Goal: Information Seeking & Learning: Learn about a topic

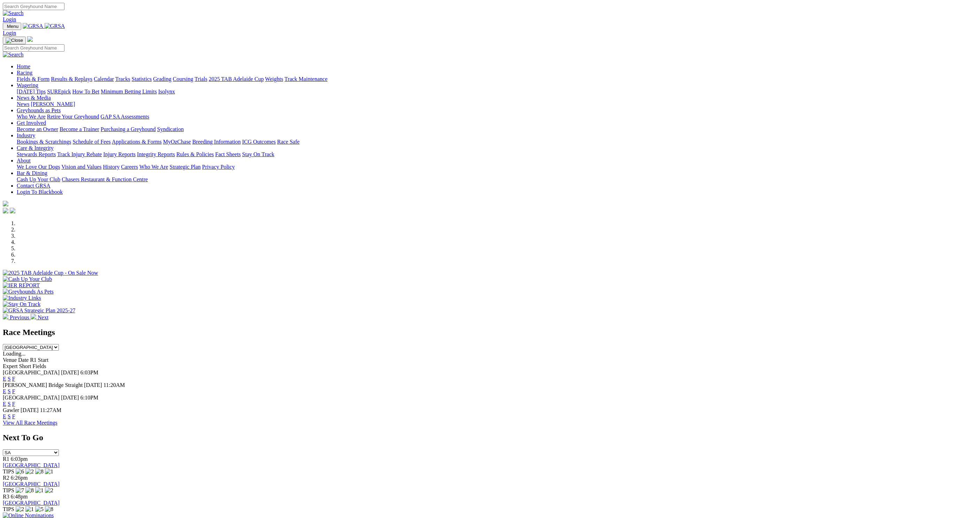
click at [57, 424] on link "View All Race Meetings" at bounding box center [30, 422] width 55 height 6
click at [6, 426] on link "E" at bounding box center [4, 429] width 3 height 6
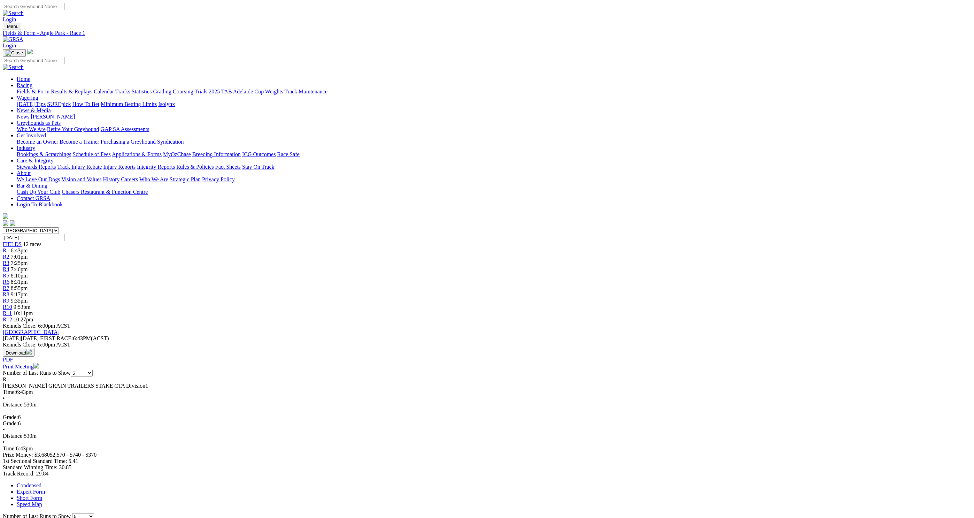
click at [28, 254] on span "7:01pm" at bounding box center [19, 257] width 17 height 6
click at [386, 260] on div "R3 7:25pm" at bounding box center [487, 263] width 968 height 6
click at [9, 266] on span "R4" at bounding box center [6, 269] width 7 height 6
click at [9, 272] on span "R5" at bounding box center [6, 275] width 7 height 6
click at [9, 279] on span "R6" at bounding box center [6, 282] width 7 height 6
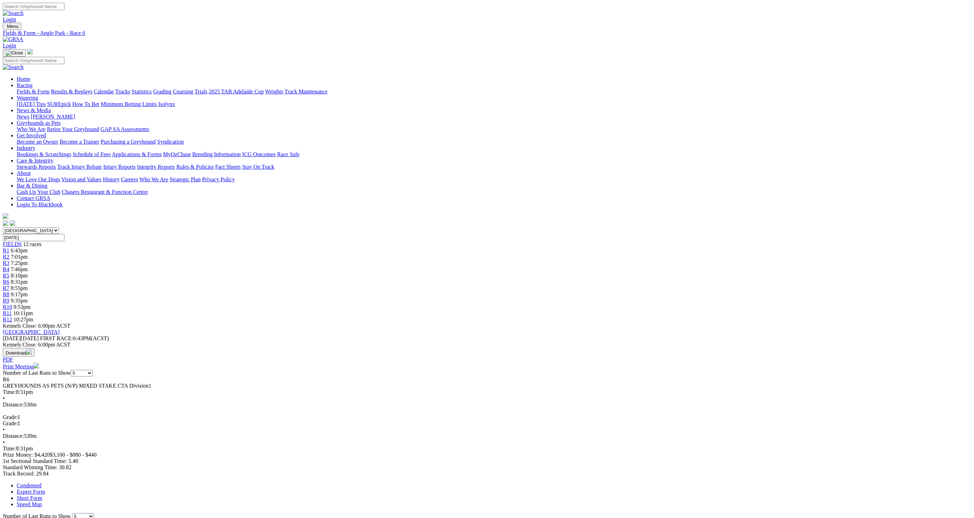
click at [9, 285] on link "R7" at bounding box center [6, 288] width 7 height 6
click at [28, 291] on span "9:17pm" at bounding box center [19, 294] width 17 height 6
click at [9, 298] on span "R9" at bounding box center [6, 301] width 7 height 6
click at [12, 304] on link "R10" at bounding box center [7, 307] width 9 height 6
click at [9, 247] on link "R1" at bounding box center [6, 250] width 7 height 6
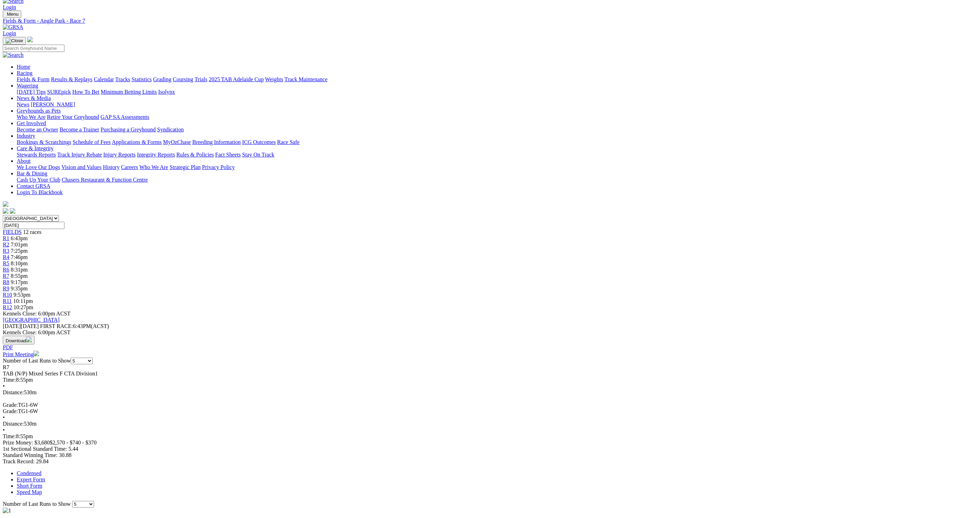
scroll to position [9, 0]
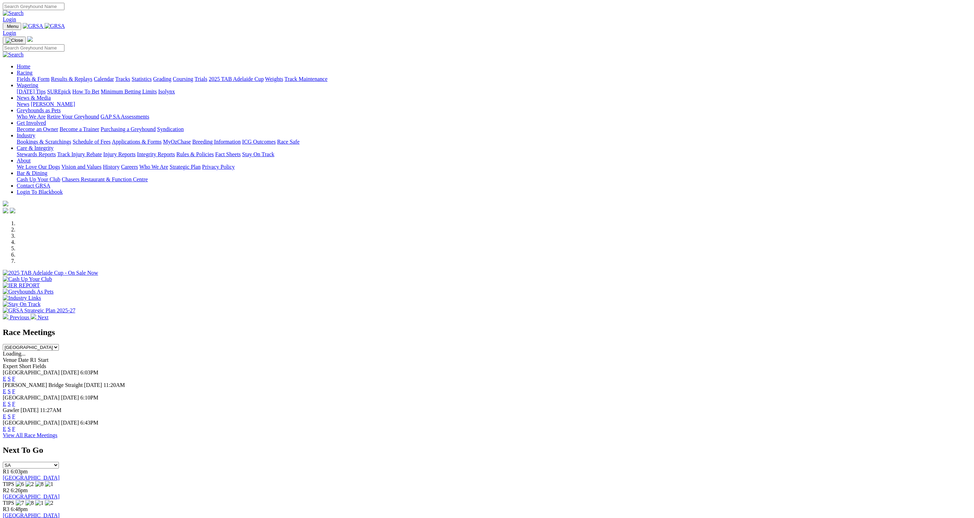
click at [11, 426] on link "S" at bounding box center [9, 429] width 3 height 6
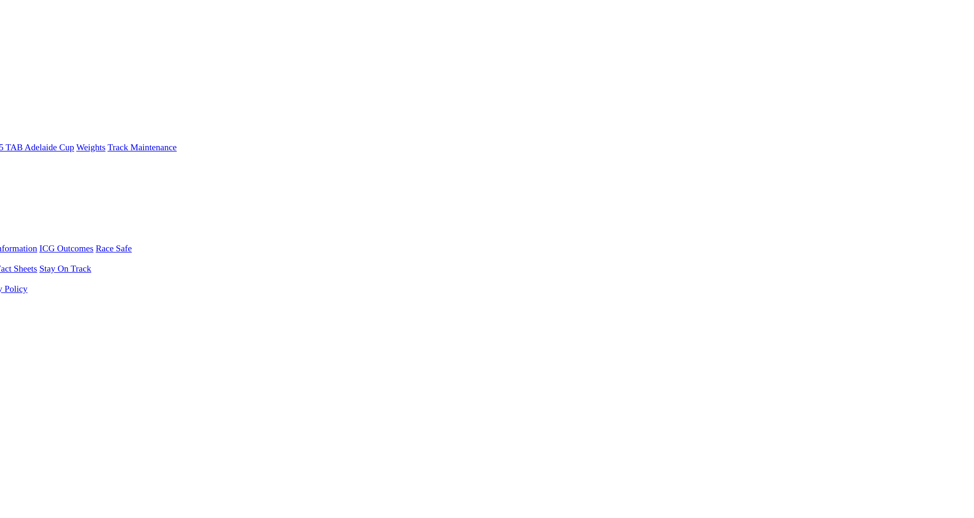
click at [12, 304] on span "R10" at bounding box center [7, 307] width 9 height 6
